Goal: Complete application form: Complete application form

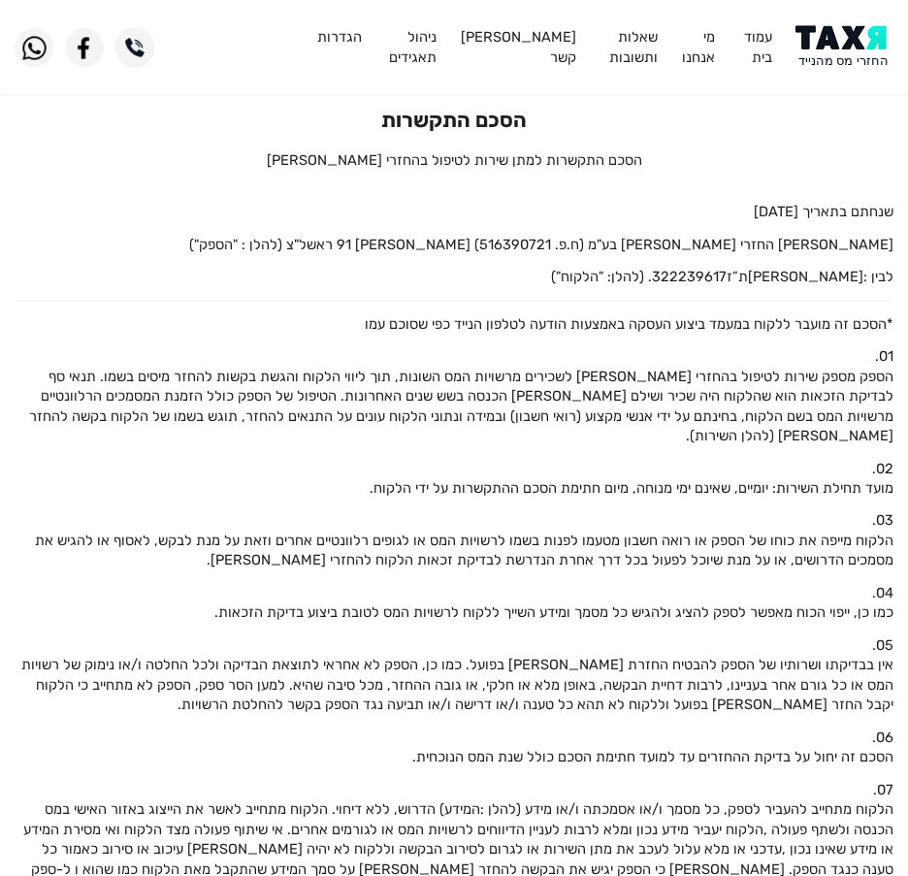
click at [852, 37] on img at bounding box center [844, 47] width 98 height 44
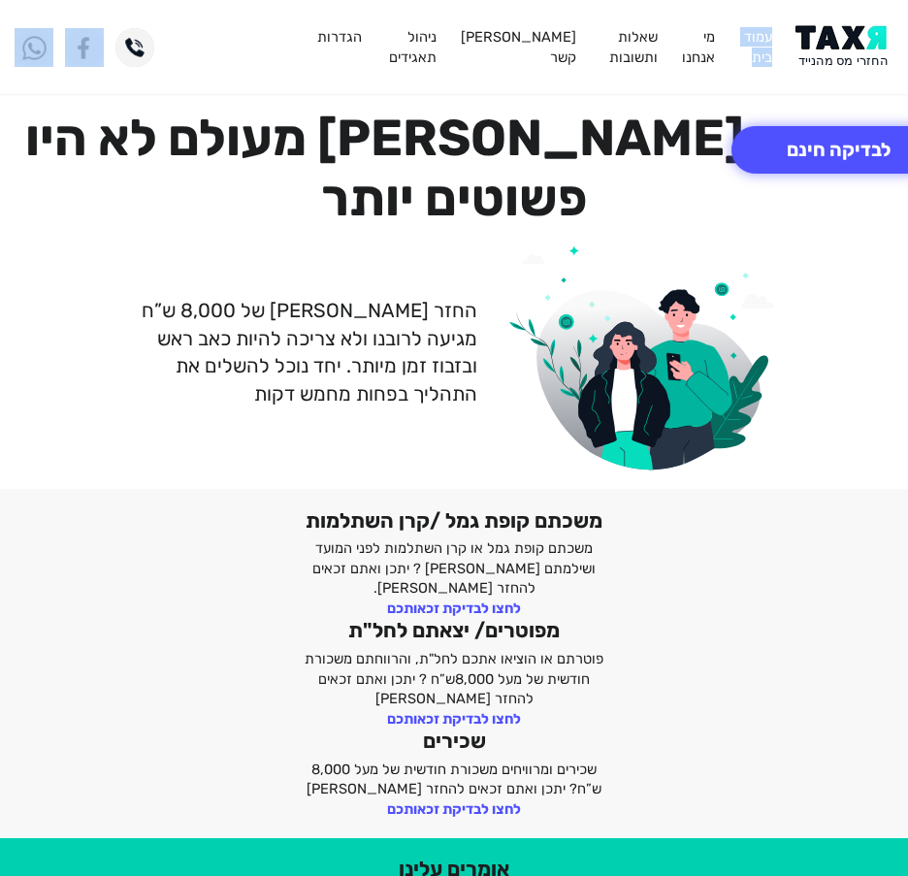
drag, startPoint x: 60, startPoint y: 85, endPoint x: 752, endPoint y: 93, distance: 691.7
click at [752, 93] on header "עמוד בית מי אנחנו שאלות ותשובות צור קשר ניהול תאגידים הגדרות" at bounding box center [454, 47] width 908 height 94
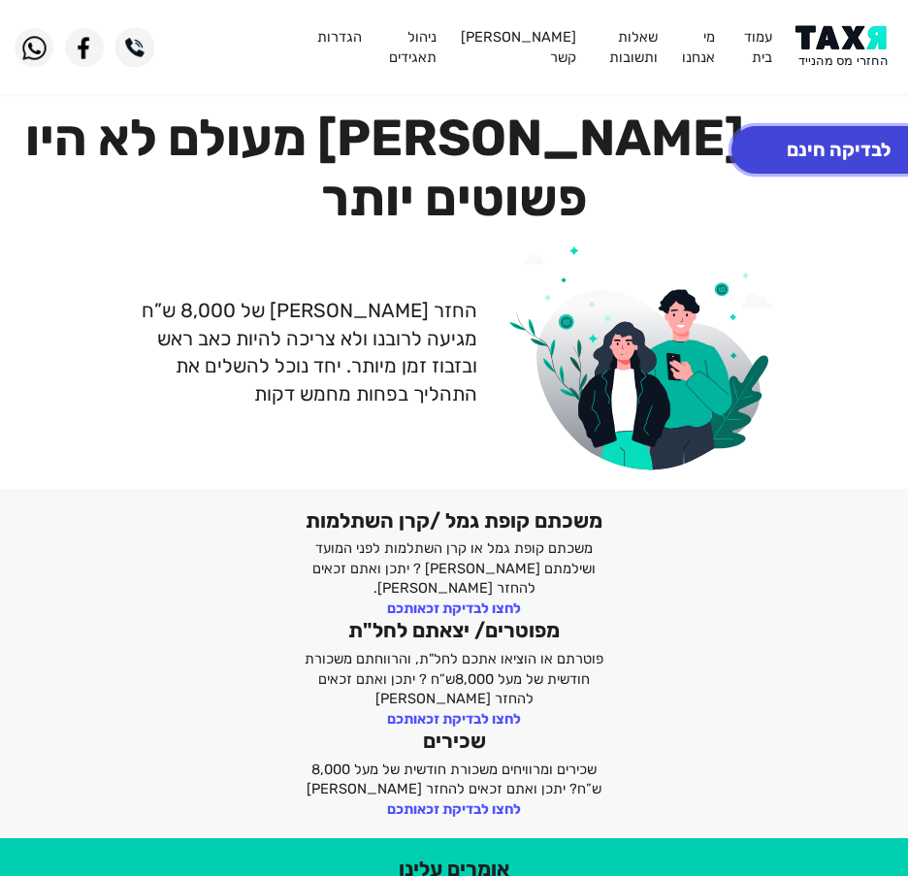
click at [795, 142] on button "לבדיקה חינם" at bounding box center [838, 150] width 214 height 48
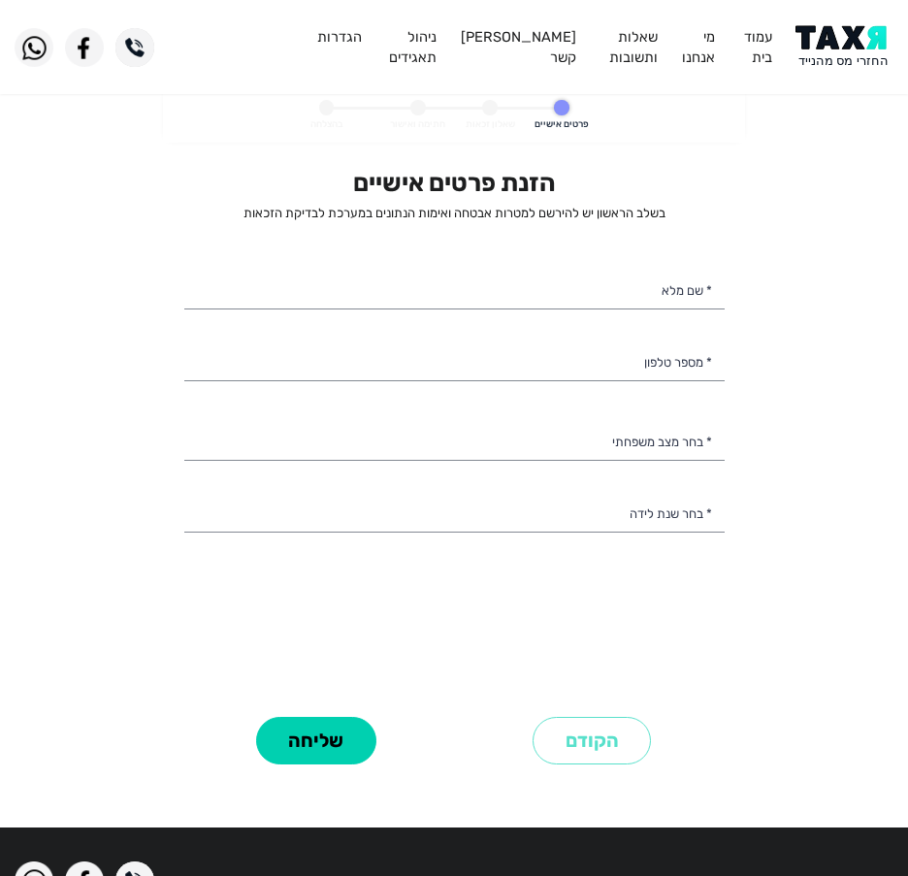
select select
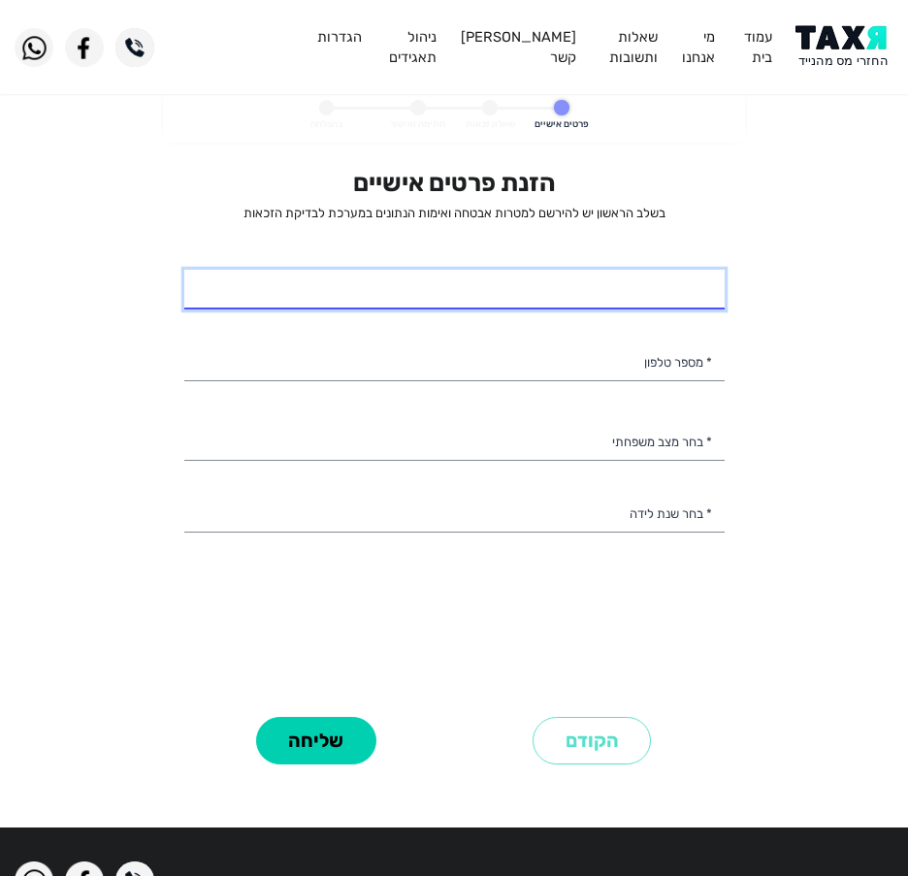
click at [638, 276] on input "* שם מלא" at bounding box center [454, 290] width 540 height 41
type input "[PERSON_NAME]"
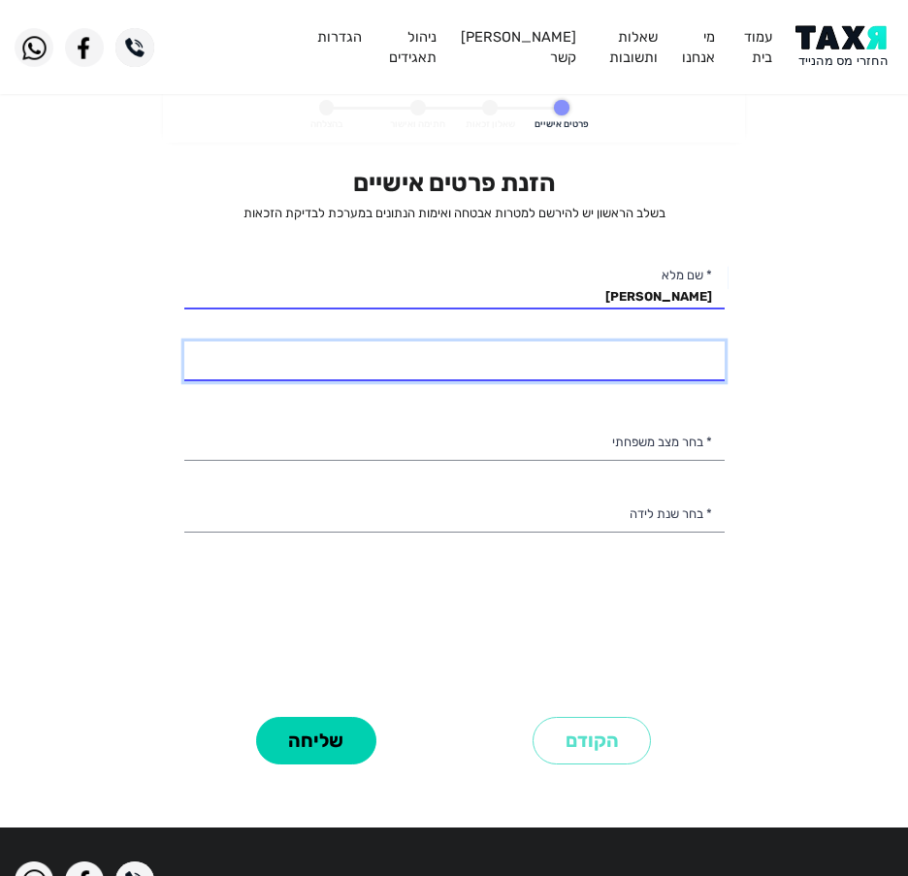
click at [512, 361] on input "* מספר טלפון" at bounding box center [454, 361] width 540 height 41
type input "050-7554644"
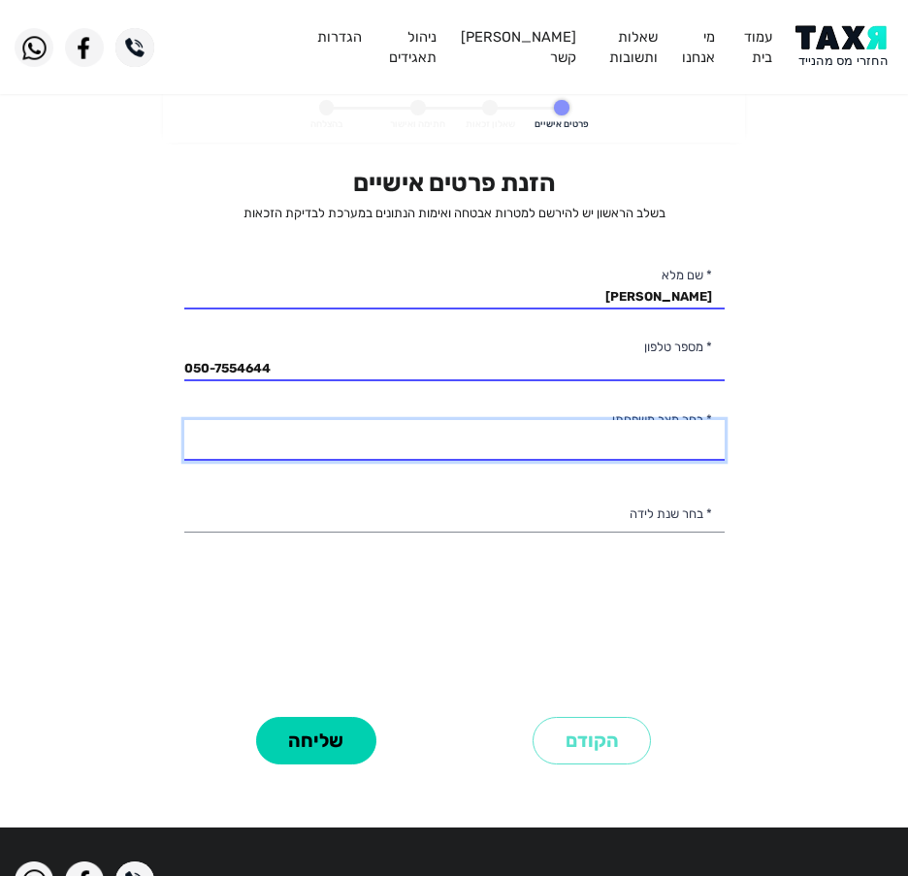
click at [560, 449] on select "רווק/ה נשוי/[PERSON_NAME]/ה אלמן/נה" at bounding box center [454, 440] width 540 height 41
select select "2: Married"
click at [184, 420] on select "רווק/ה נשוי/[PERSON_NAME]/ה אלמן/נה" at bounding box center [454, 440] width 540 height 41
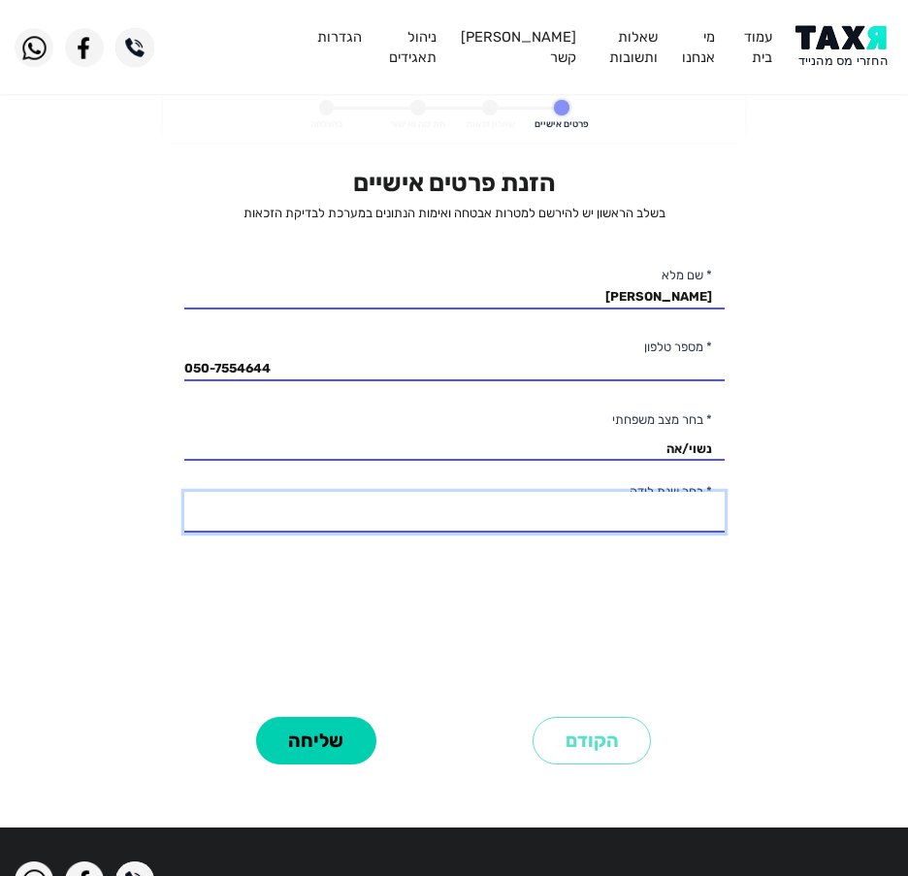
click at [344, 524] on select "2003 2002 2001 2000 1999 1998 1997 1996 1995 1994 1993 1992 1991 1990 1989 1988…" at bounding box center [454, 512] width 540 height 41
select select "41: 1963"
click at [184, 492] on select "2003 2002 2001 2000 1999 1998 1997 1996 1995 1994 1993 1992 1991 1990 1989 1988…" at bounding box center [454, 512] width 540 height 41
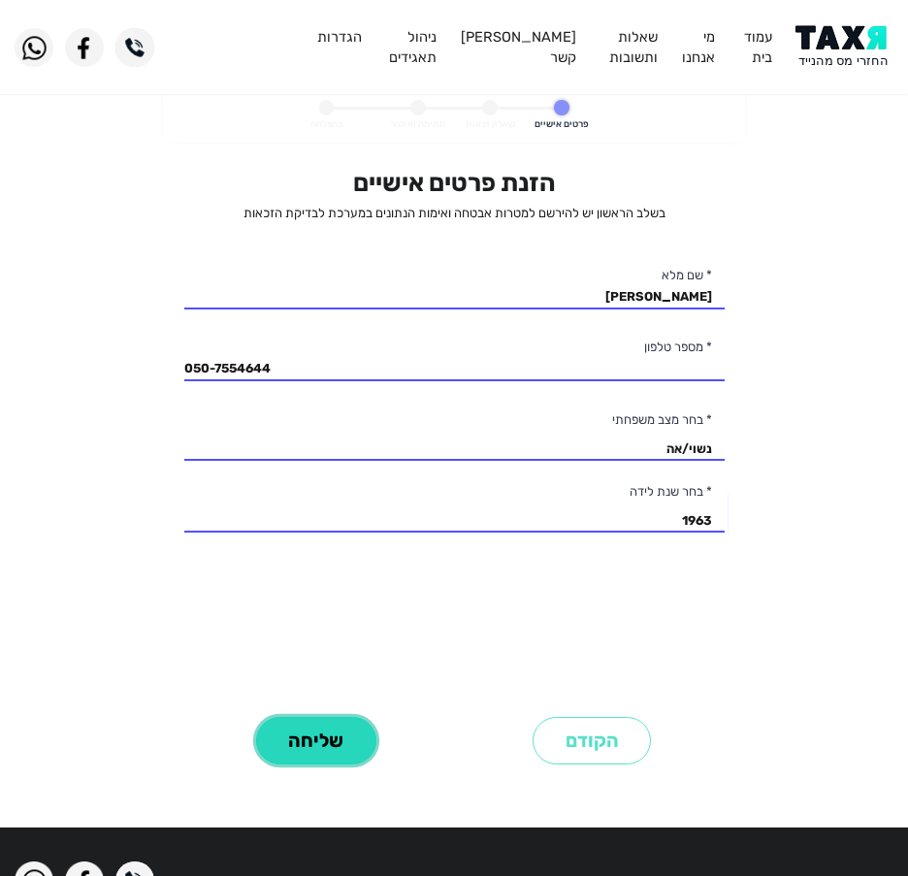
click at [295, 725] on button "שליחה" at bounding box center [316, 741] width 120 height 48
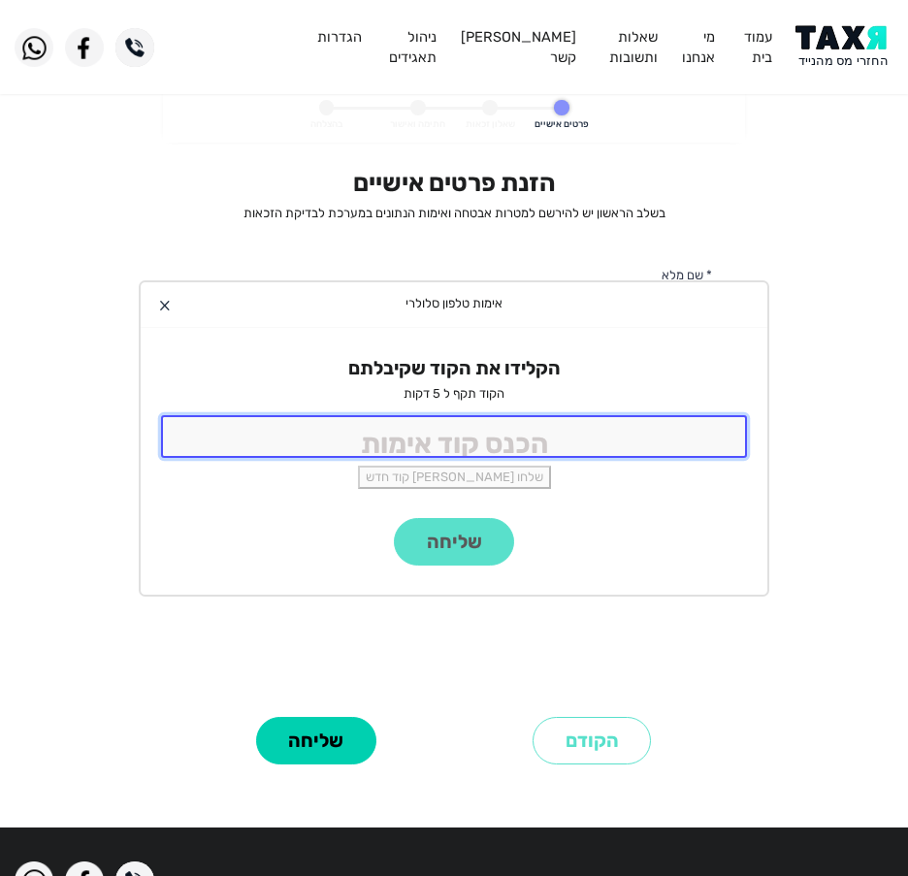
click at [427, 427] on input "tel" at bounding box center [454, 436] width 586 height 42
type input "9988"
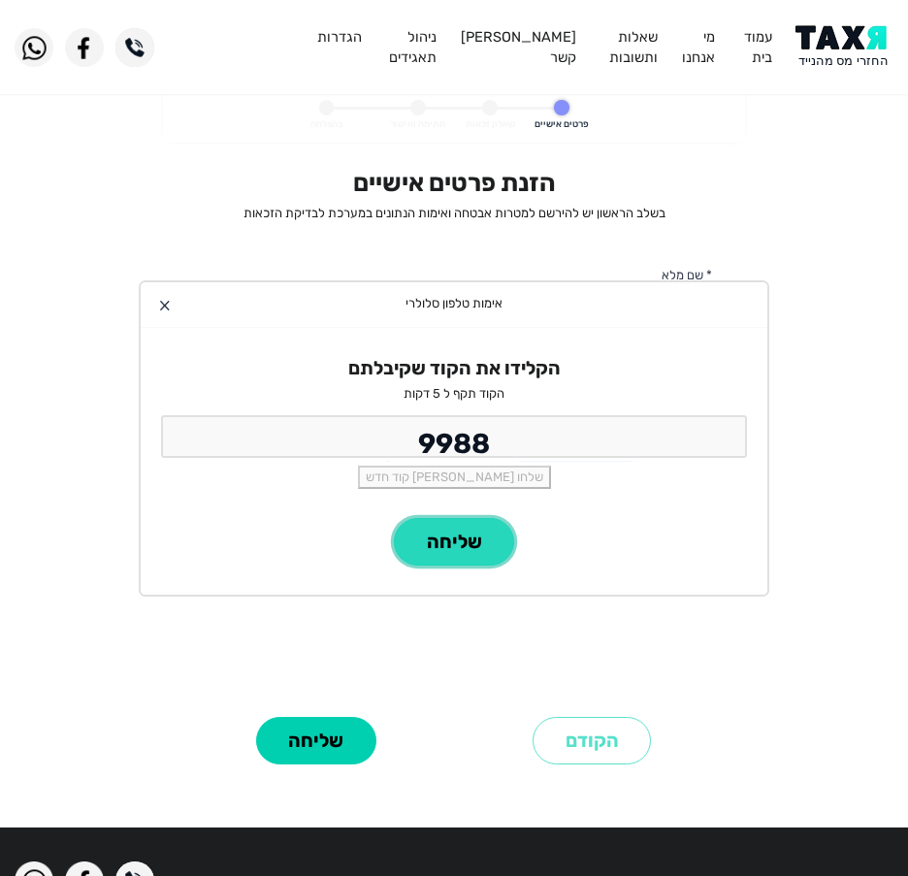
click at [426, 544] on button "שליחה" at bounding box center [454, 542] width 120 height 48
